Goal: Task Accomplishment & Management: Use online tool/utility

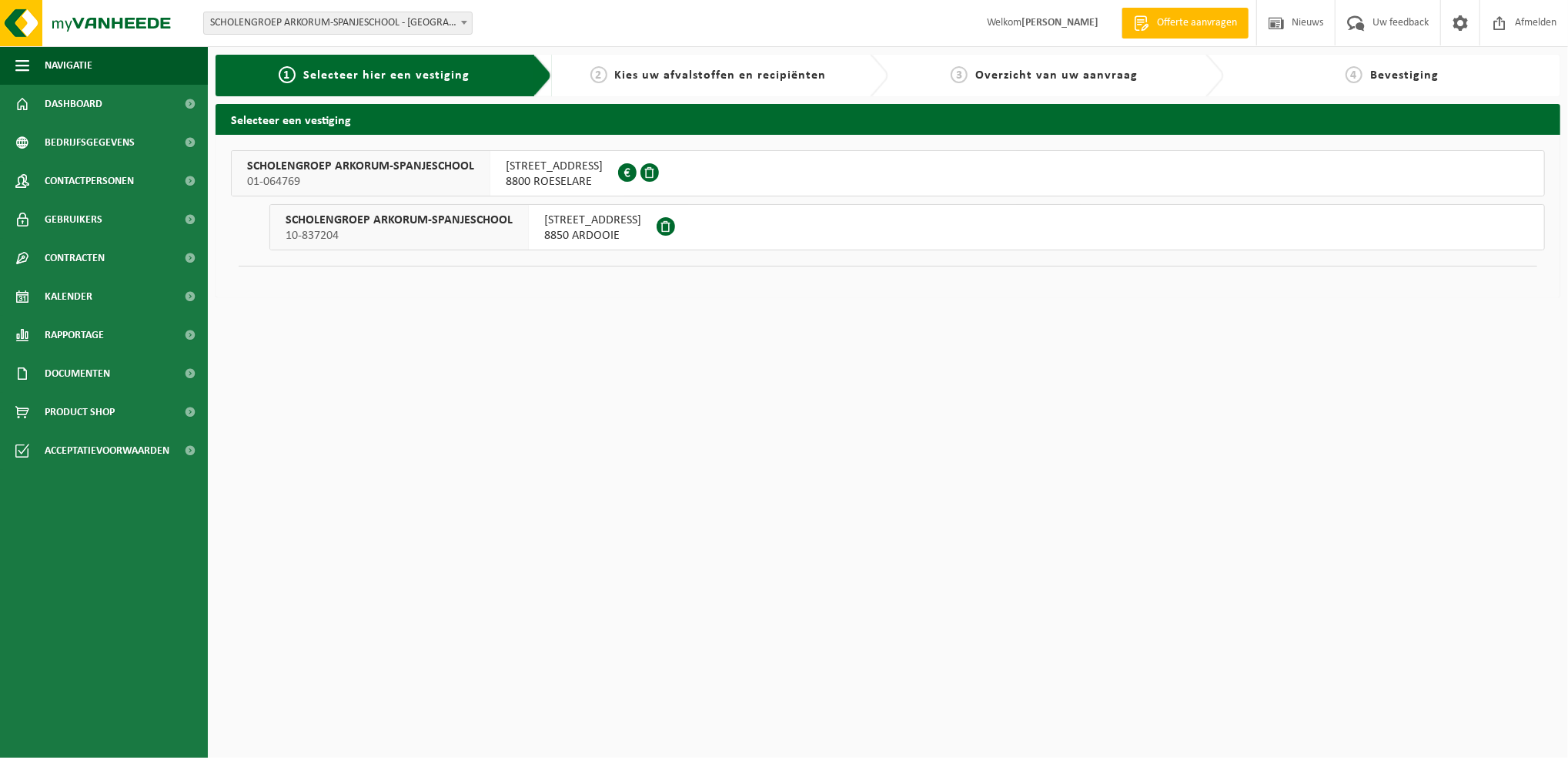
click at [544, 240] on span "8850 ARDOOIE" at bounding box center [592, 236] width 97 height 16
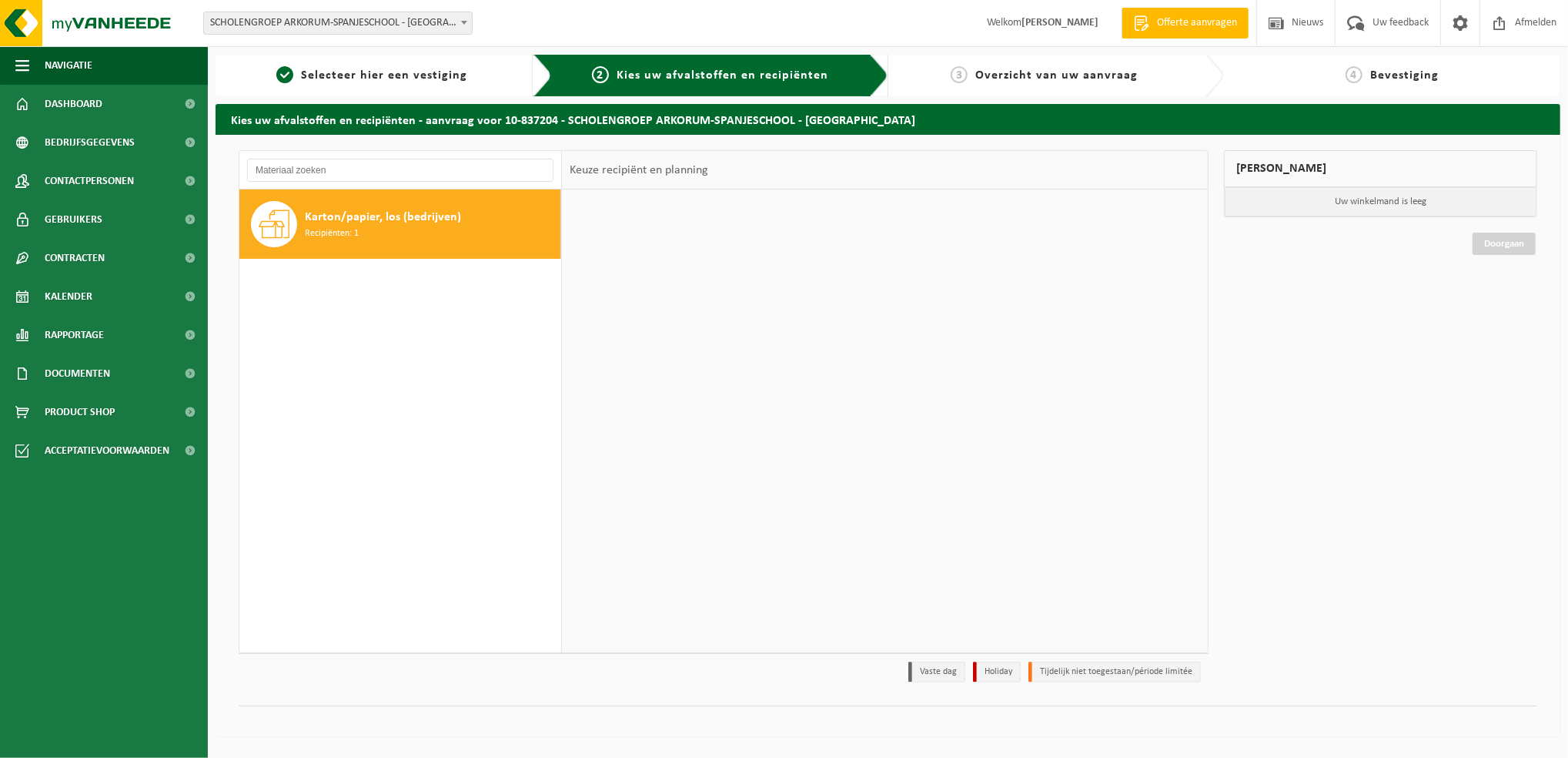
click at [540, 240] on div "Karton/papier, los (bedrijven) Recipiënten: 1" at bounding box center [431, 224] width 252 height 46
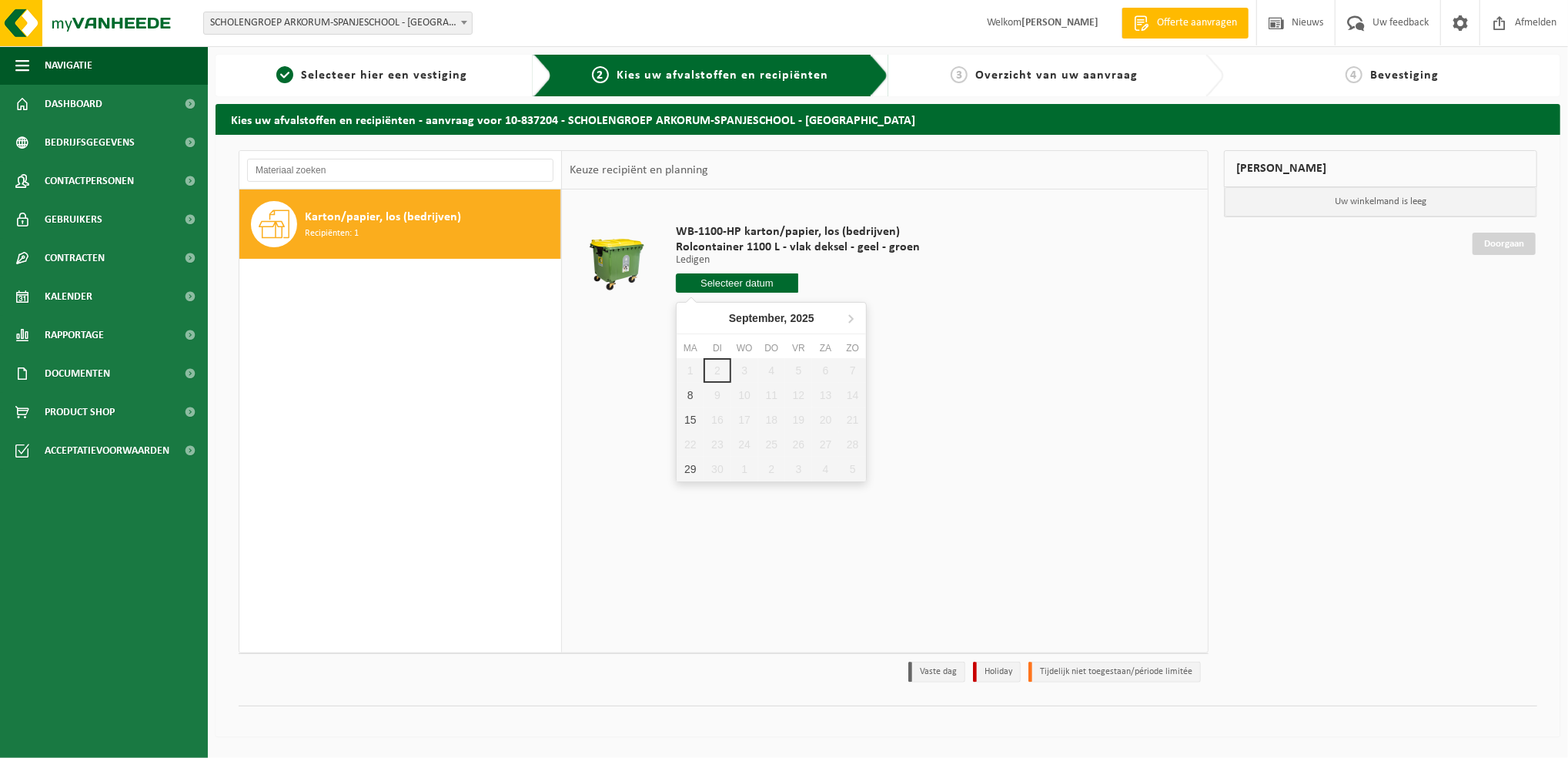
click at [741, 273] on input "text" at bounding box center [737, 283] width 123 height 19
click at [684, 401] on div "8" at bounding box center [690, 394] width 27 height 24
type input "Van 2025-09-08"
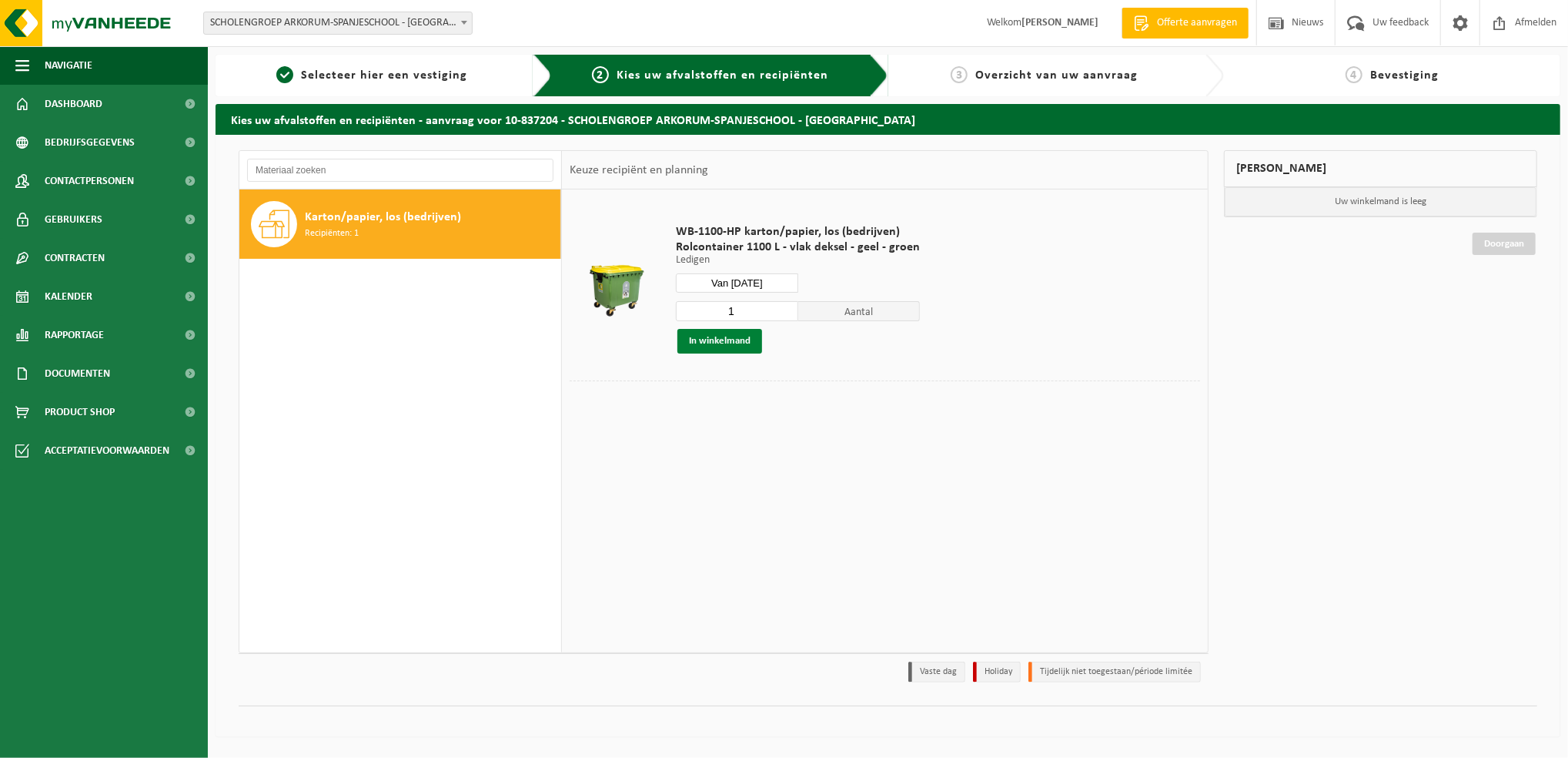
click at [714, 337] on button "In winkelmand" at bounding box center [720, 341] width 85 height 24
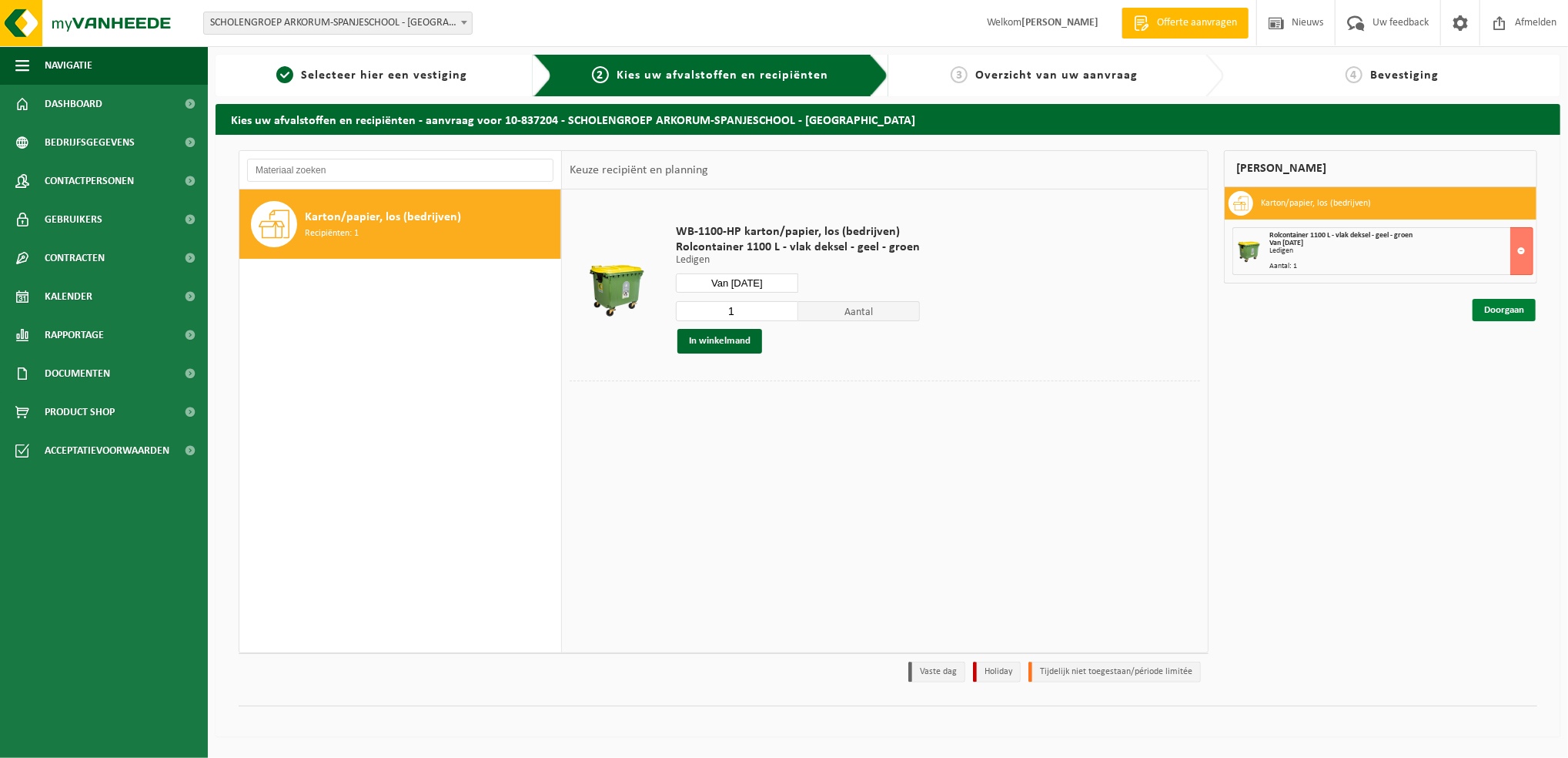
click at [1500, 299] on link "Doorgaan" at bounding box center [1504, 310] width 63 height 22
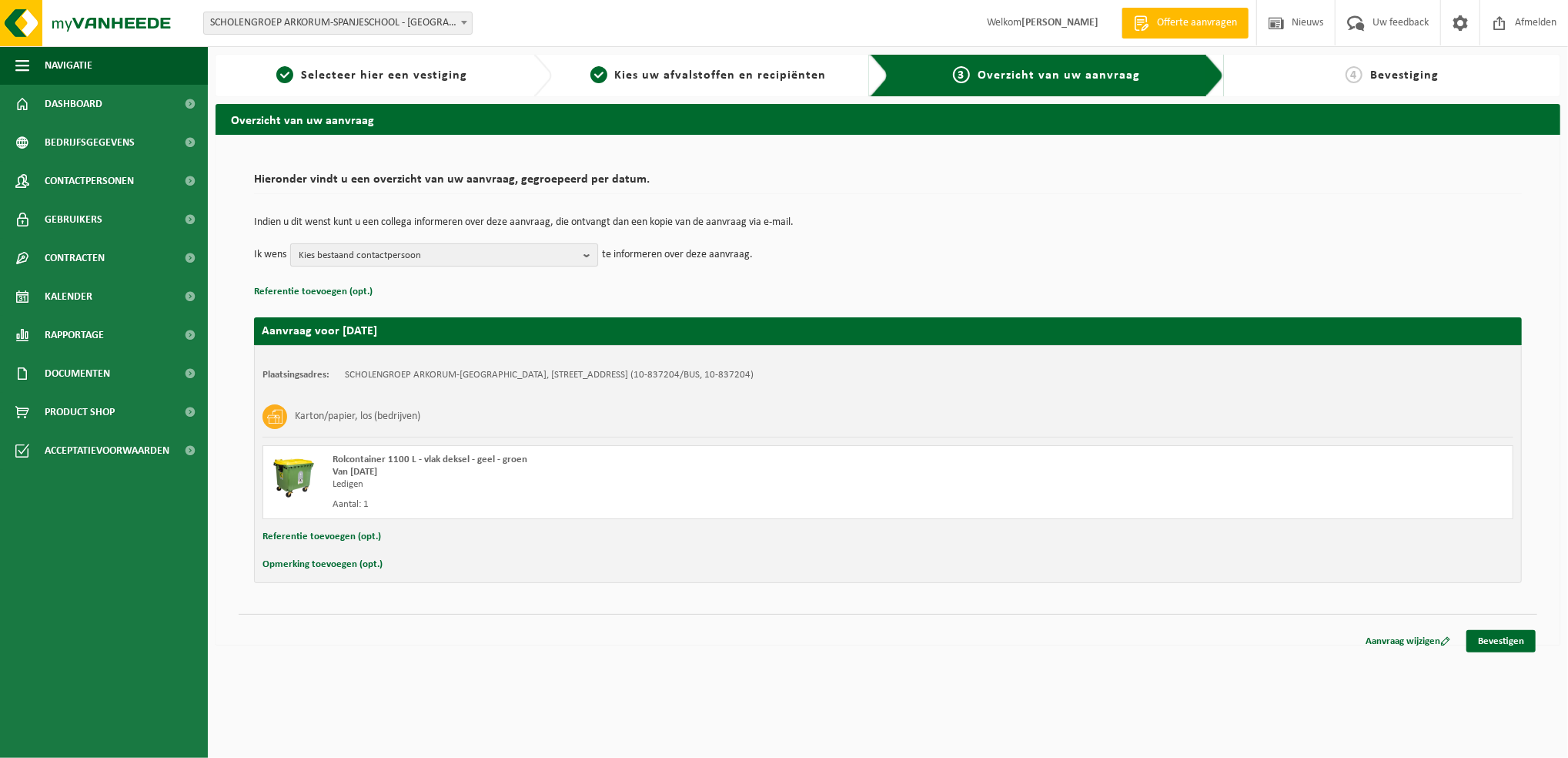
click at [584, 255] on b "button" at bounding box center [591, 254] width 14 height 21
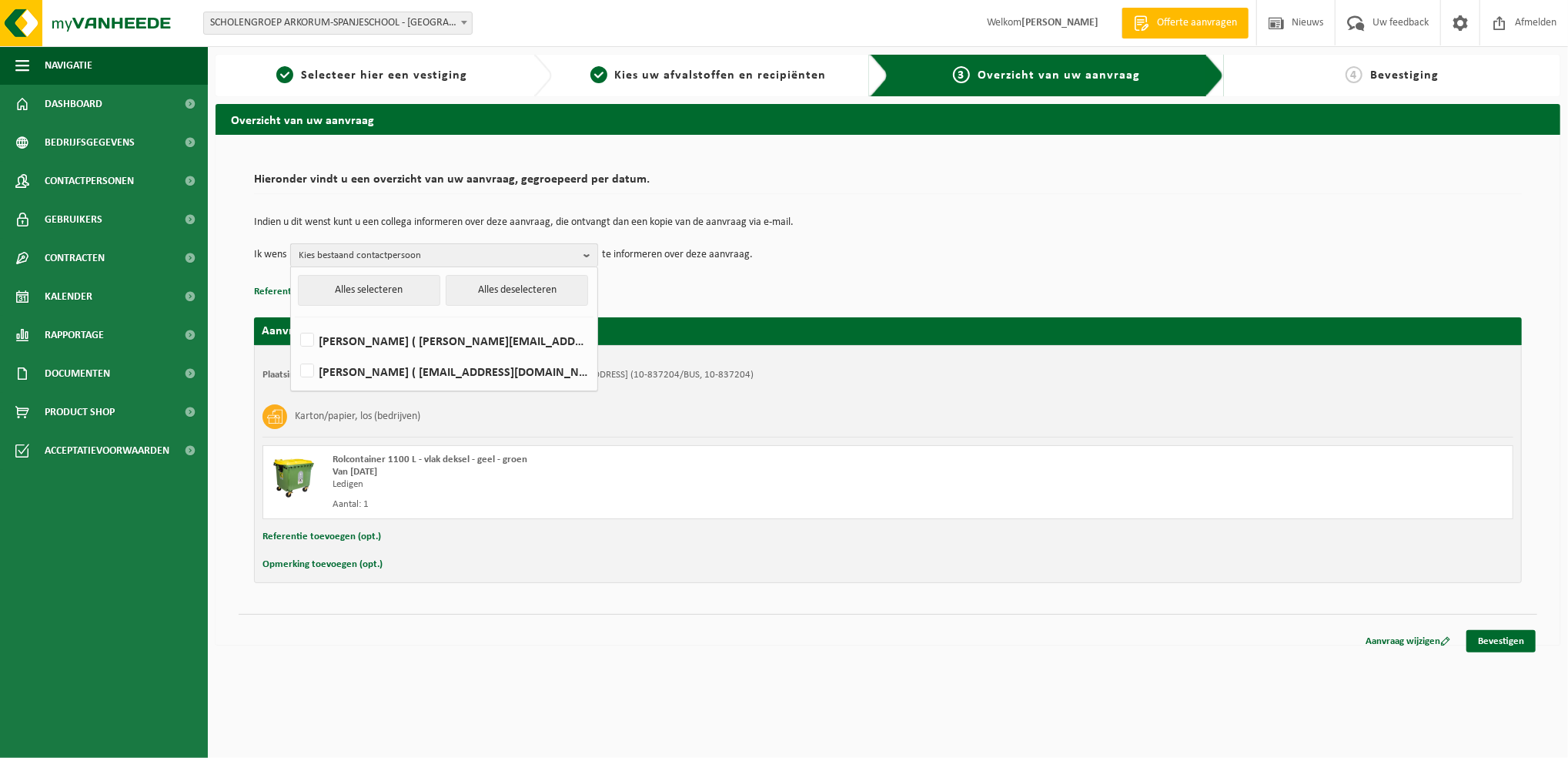
click at [584, 255] on b "button" at bounding box center [591, 255] width 14 height 22
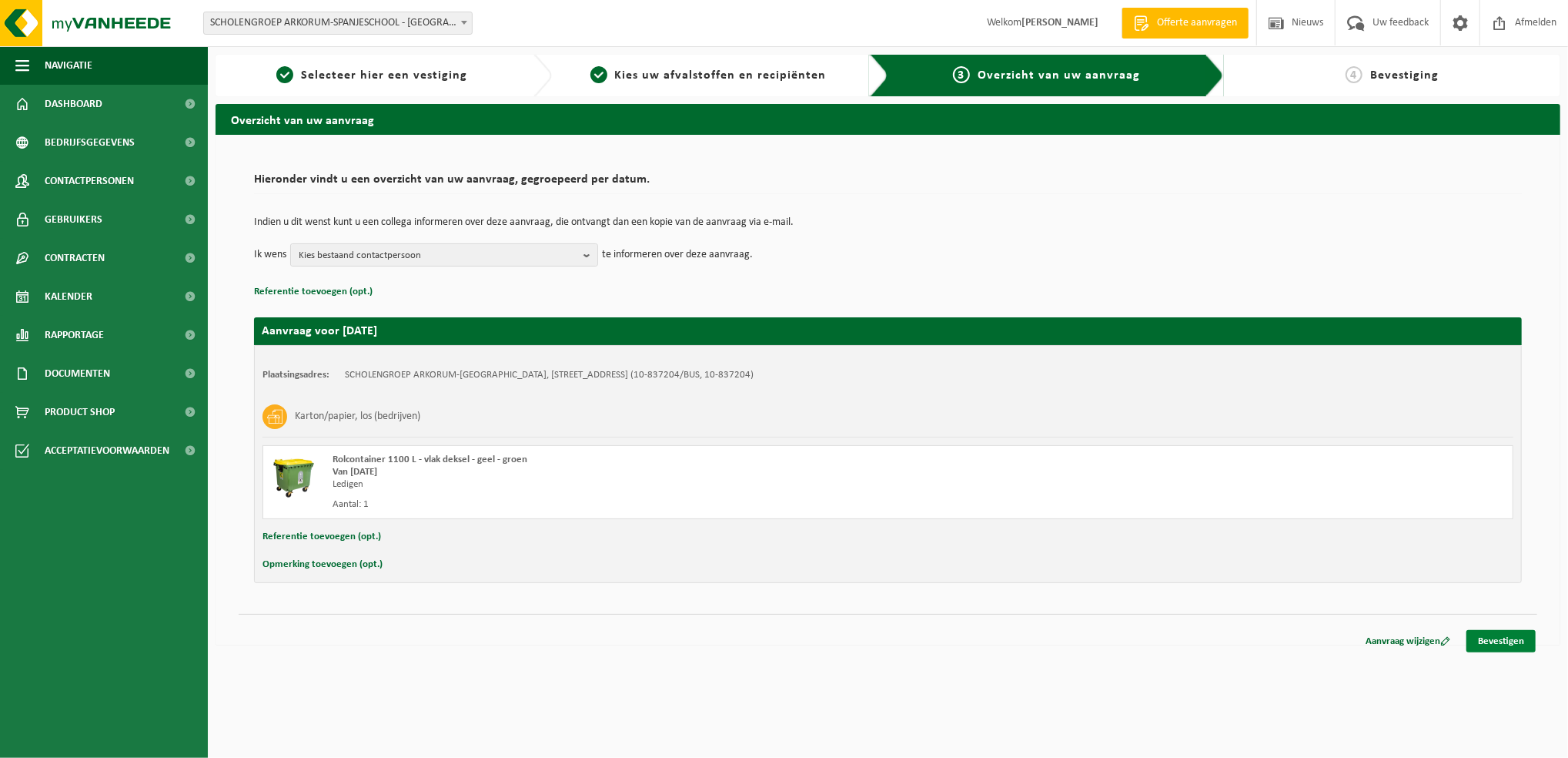
click at [1509, 642] on link "Bevestigen" at bounding box center [1501, 642] width 69 height 22
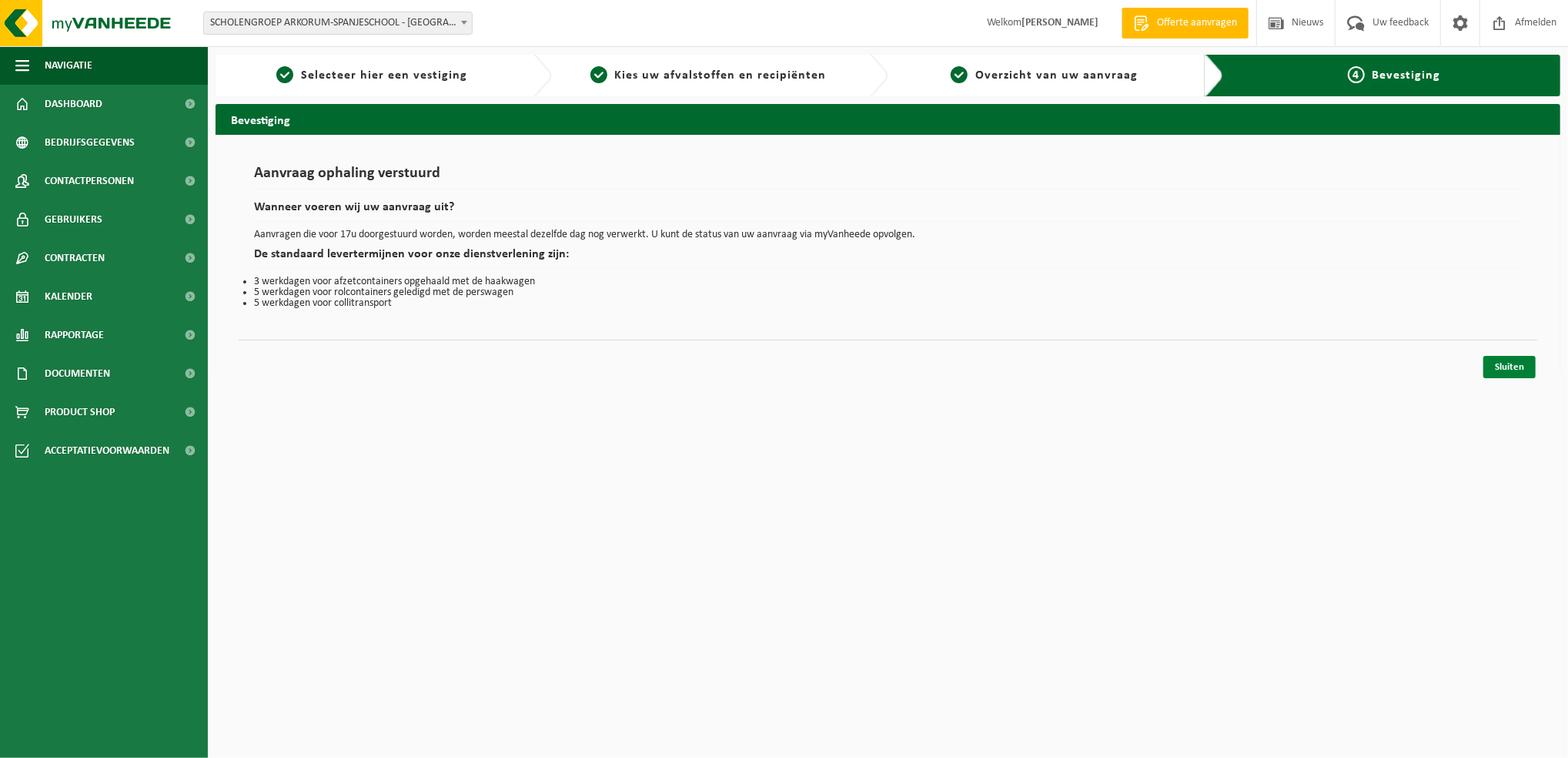
click at [1510, 364] on link "Sluiten" at bounding box center [1510, 367] width 53 height 22
